Goal: Information Seeking & Learning: Learn about a topic

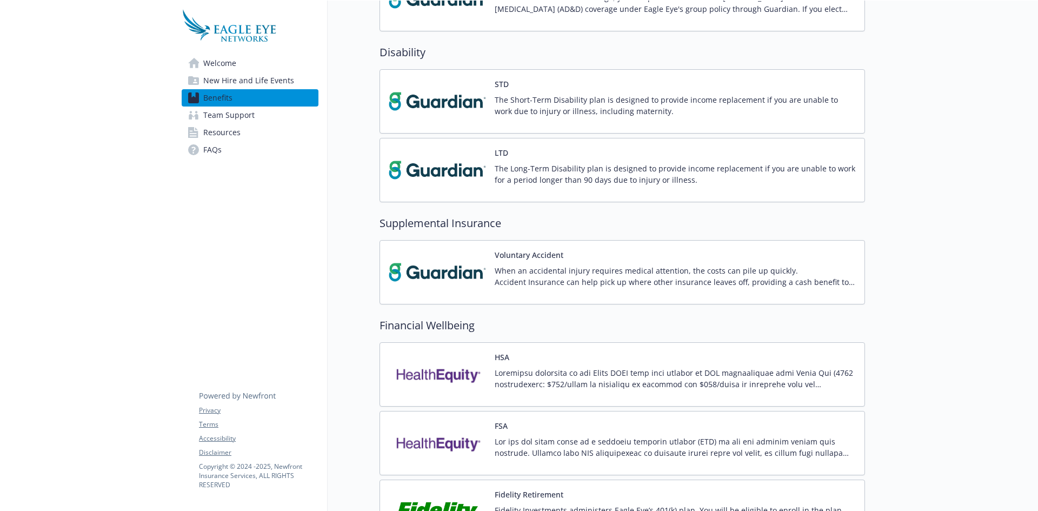
scroll to position [811, 0]
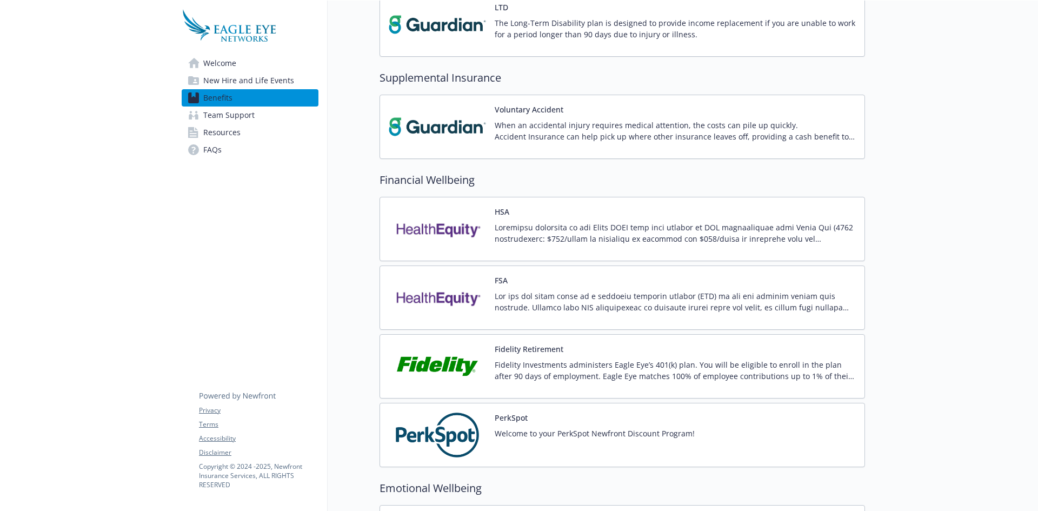
click at [522, 374] on p "Fidelity Investments administers Eagle Eye’s 401(k) plan. You will be eligible …" at bounding box center [674, 370] width 361 height 23
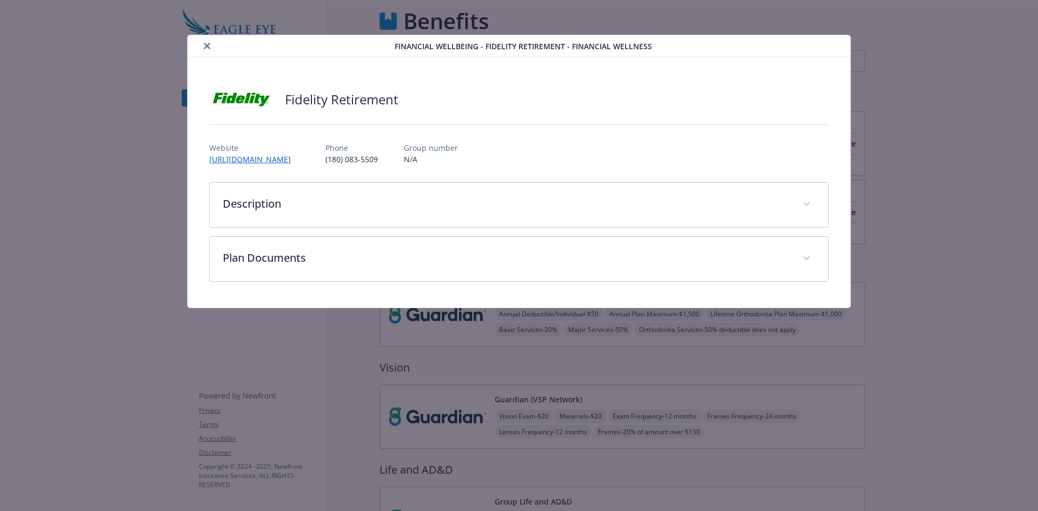
scroll to position [811, 0]
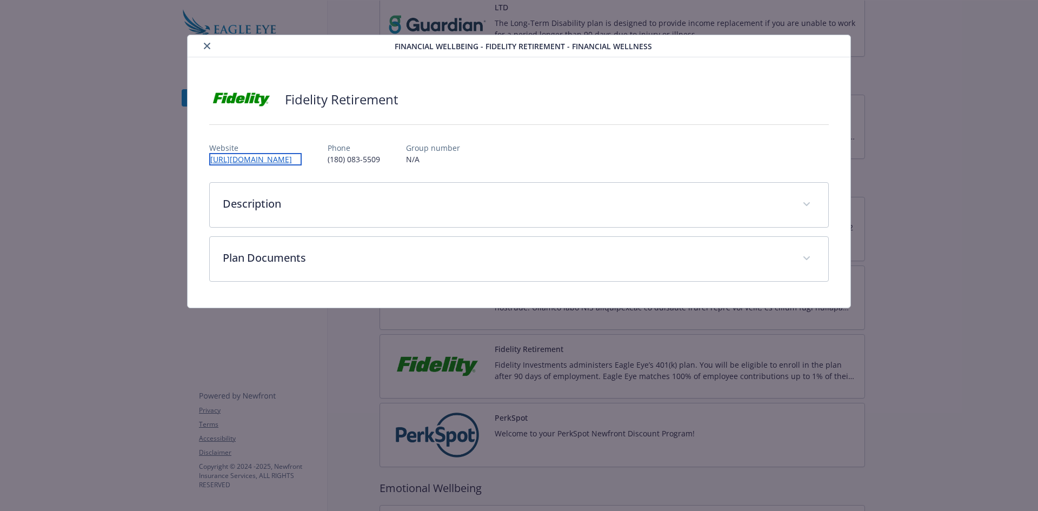
click at [263, 159] on link "[URL][DOMAIN_NAME]" at bounding box center [255, 159] width 92 height 12
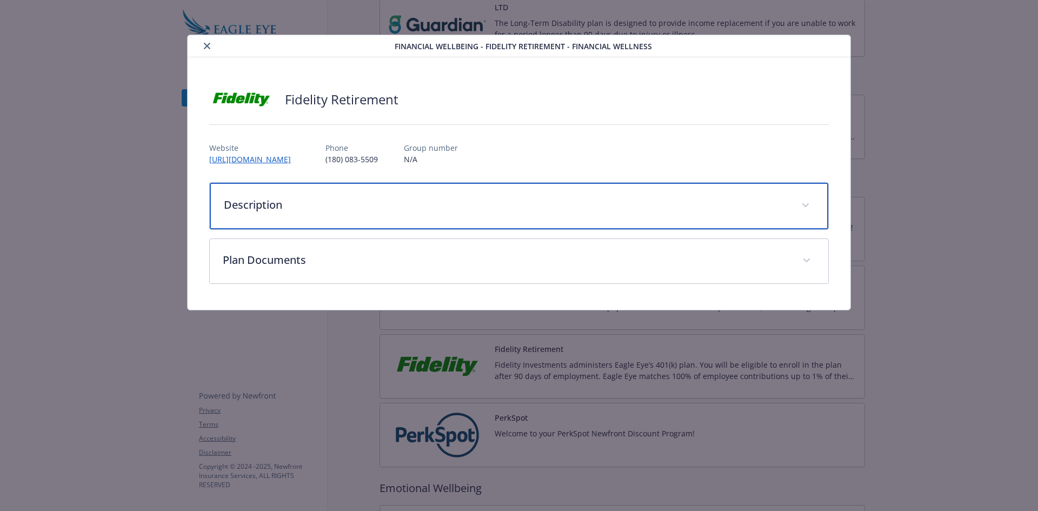
click at [385, 195] on div "Description" at bounding box center [519, 206] width 619 height 46
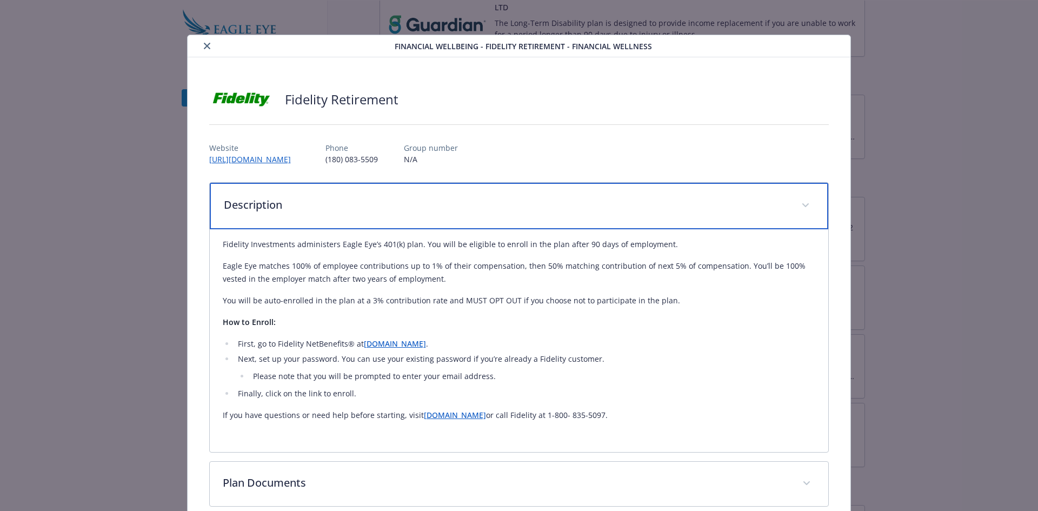
scroll to position [57, 0]
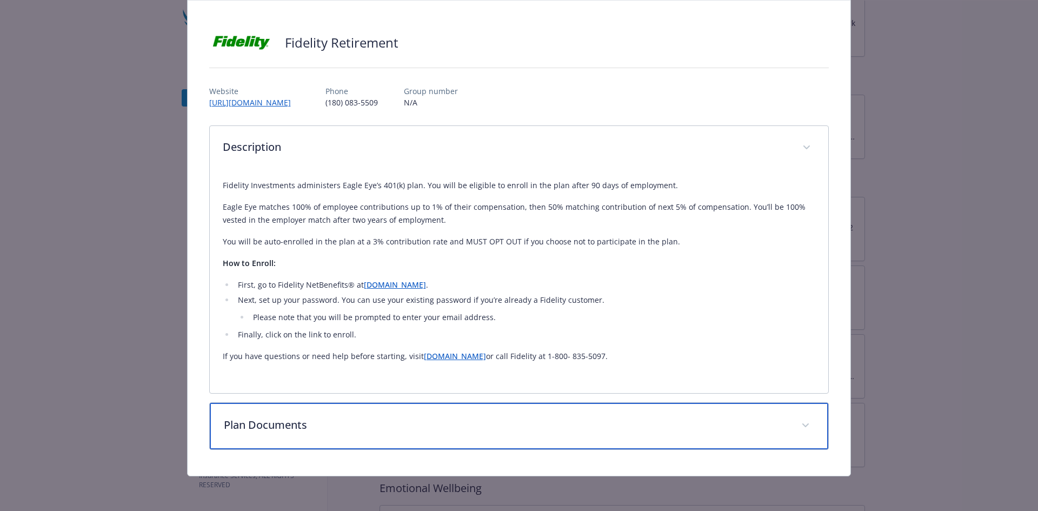
click at [678, 405] on div "Plan Documents" at bounding box center [519, 426] width 619 height 46
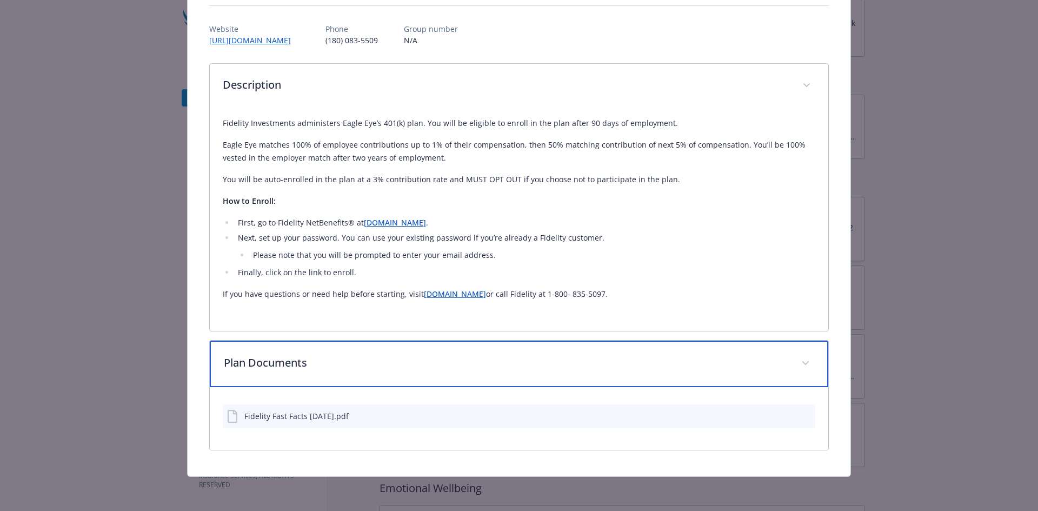
scroll to position [119, 0]
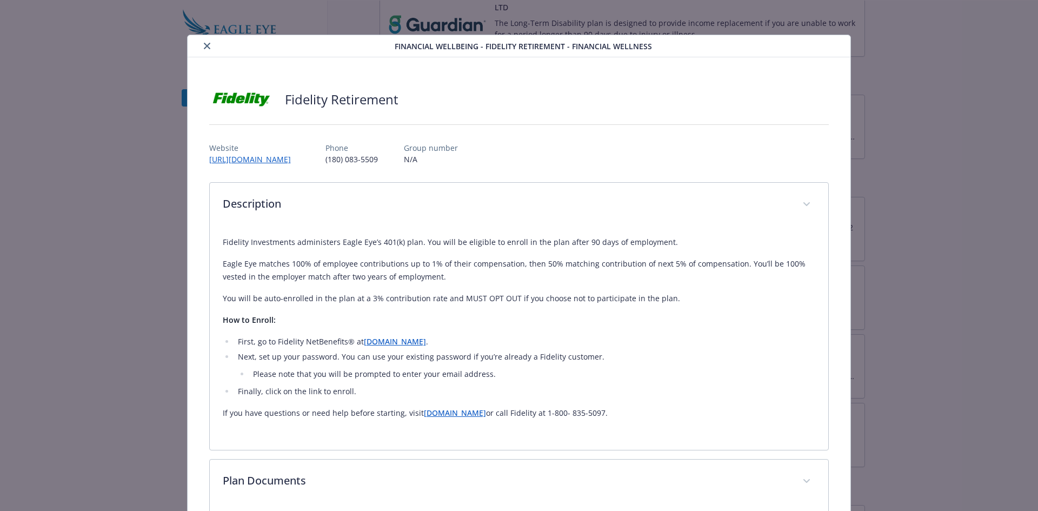
drag, startPoint x: 969, startPoint y: 193, endPoint x: 966, endPoint y: 188, distance: 6.6
